Goal: Obtain resource: Download file/media

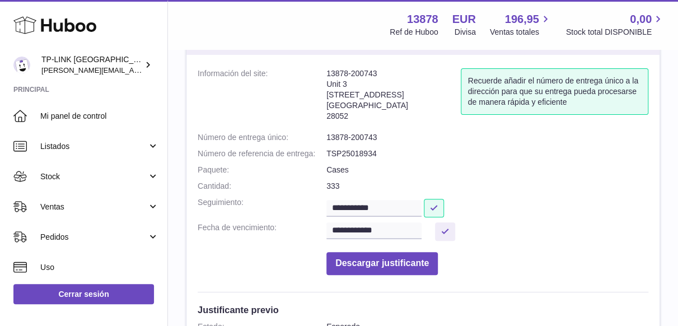
click at [536, 256] on dd "Descargar justificante" at bounding box center [487, 260] width 322 height 29
click at [414, 265] on button "Descargar justificante" at bounding box center [381, 263] width 111 height 23
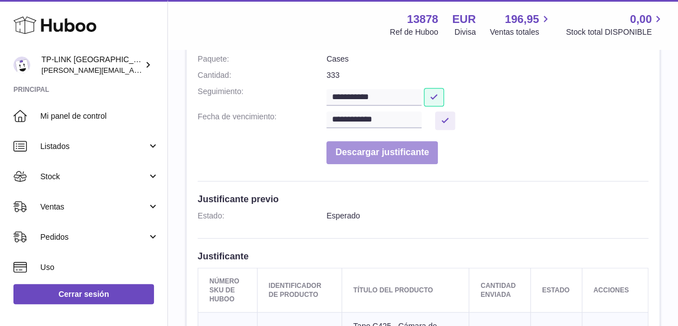
scroll to position [168, 0]
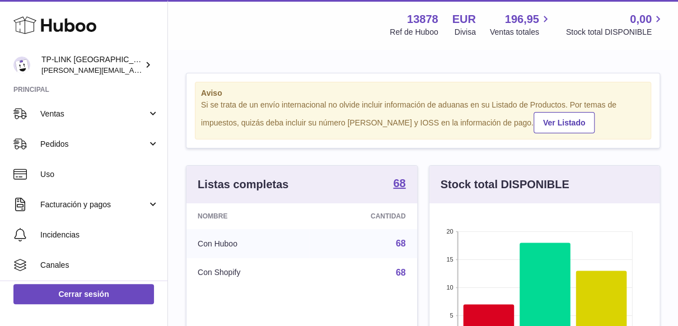
scroll to position [40, 0]
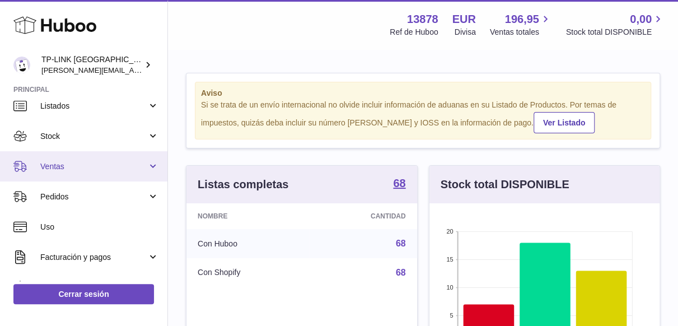
click at [153, 168] on link "Ventas" at bounding box center [83, 166] width 167 height 30
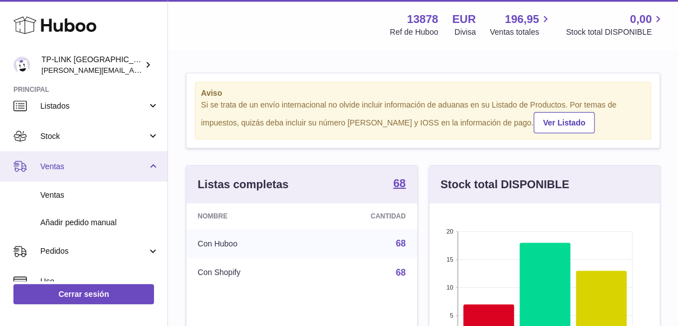
click at [153, 164] on link "Ventas" at bounding box center [83, 166] width 167 height 30
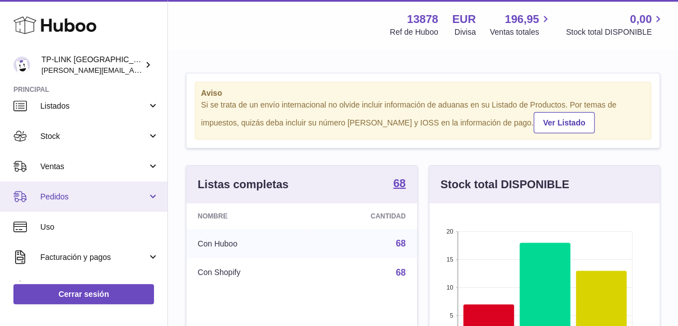
click at [149, 201] on link "Pedidos" at bounding box center [83, 196] width 167 height 30
click at [152, 203] on link "Pedidos" at bounding box center [83, 196] width 167 height 30
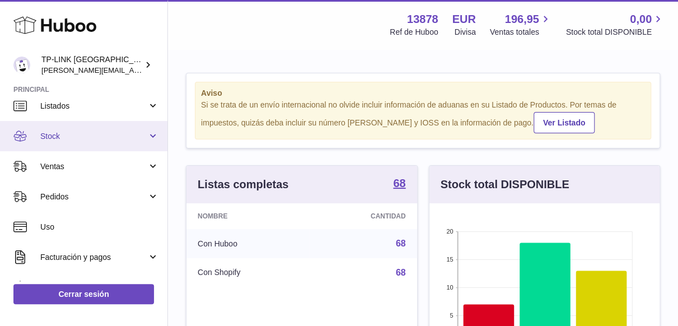
click at [147, 136] on link "Stock" at bounding box center [83, 136] width 167 height 30
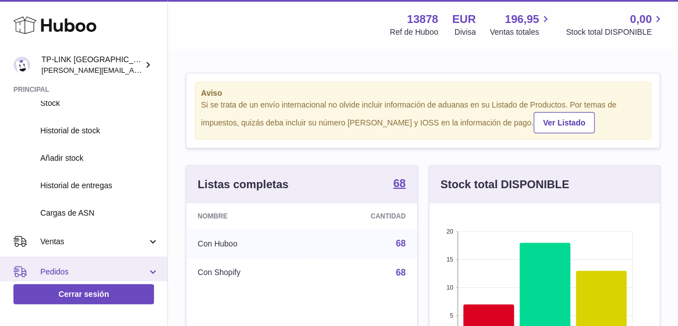
scroll to position [152, 0]
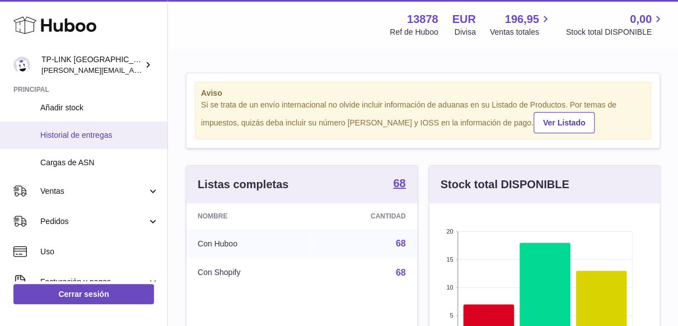
click at [100, 130] on span "Historial de entregas" at bounding box center [99, 135] width 119 height 11
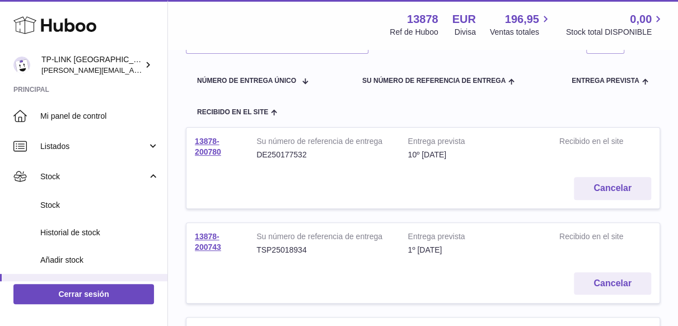
scroll to position [112, 0]
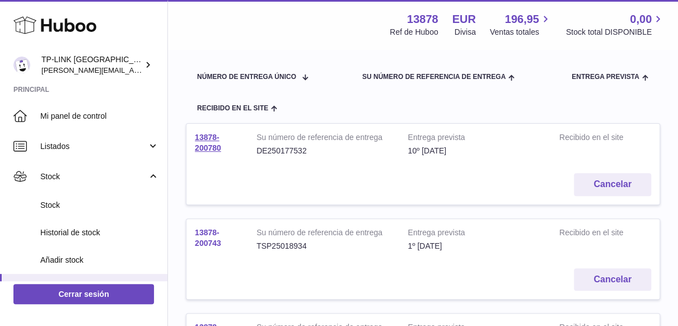
click at [204, 242] on link "13878-200743" at bounding box center [208, 238] width 26 height 20
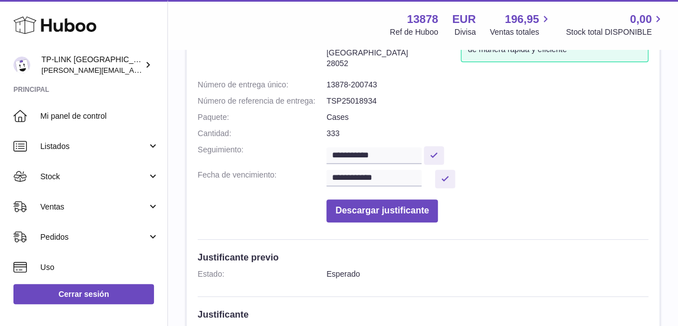
scroll to position [112, 0]
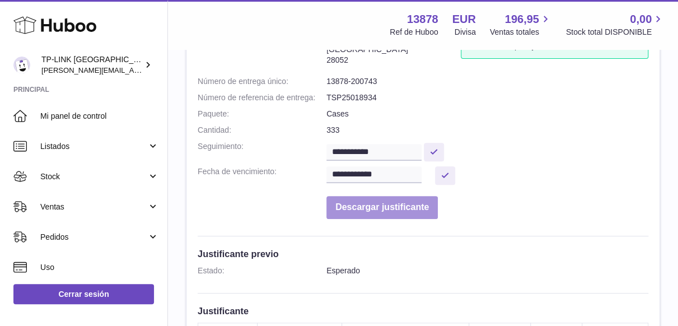
click at [418, 207] on button "Descargar justificante" at bounding box center [381, 207] width 111 height 23
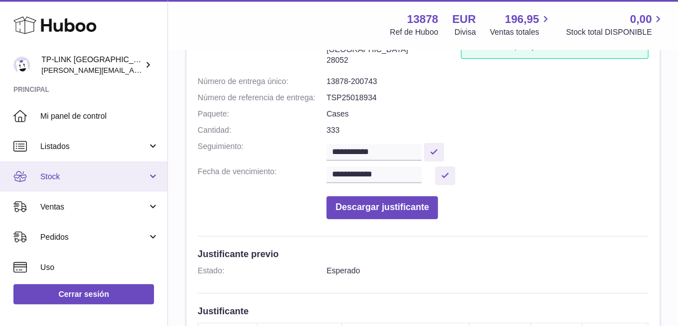
click at [152, 172] on link "Stock" at bounding box center [83, 176] width 167 height 30
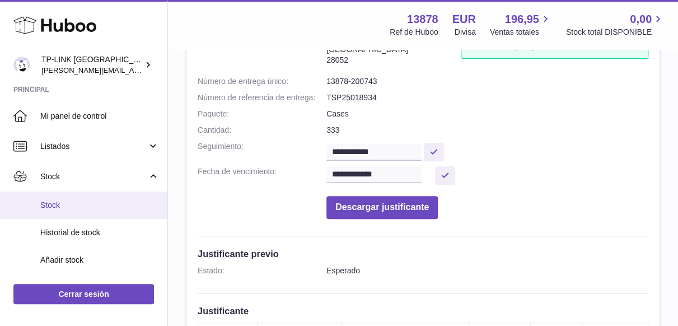
click at [62, 204] on span "Stock" at bounding box center [99, 205] width 119 height 11
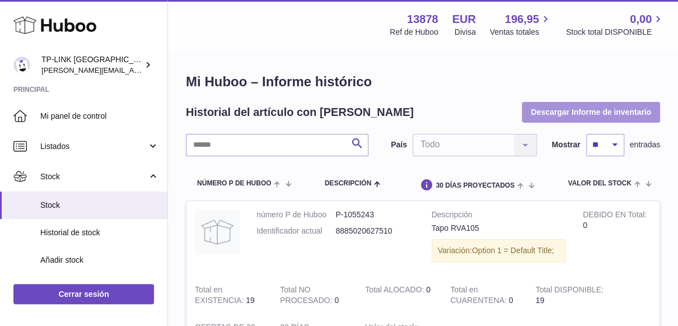
click at [552, 115] on button "Descargar Informe de inventario" at bounding box center [591, 112] width 138 height 20
